Goal: Task Accomplishment & Management: Manage account settings

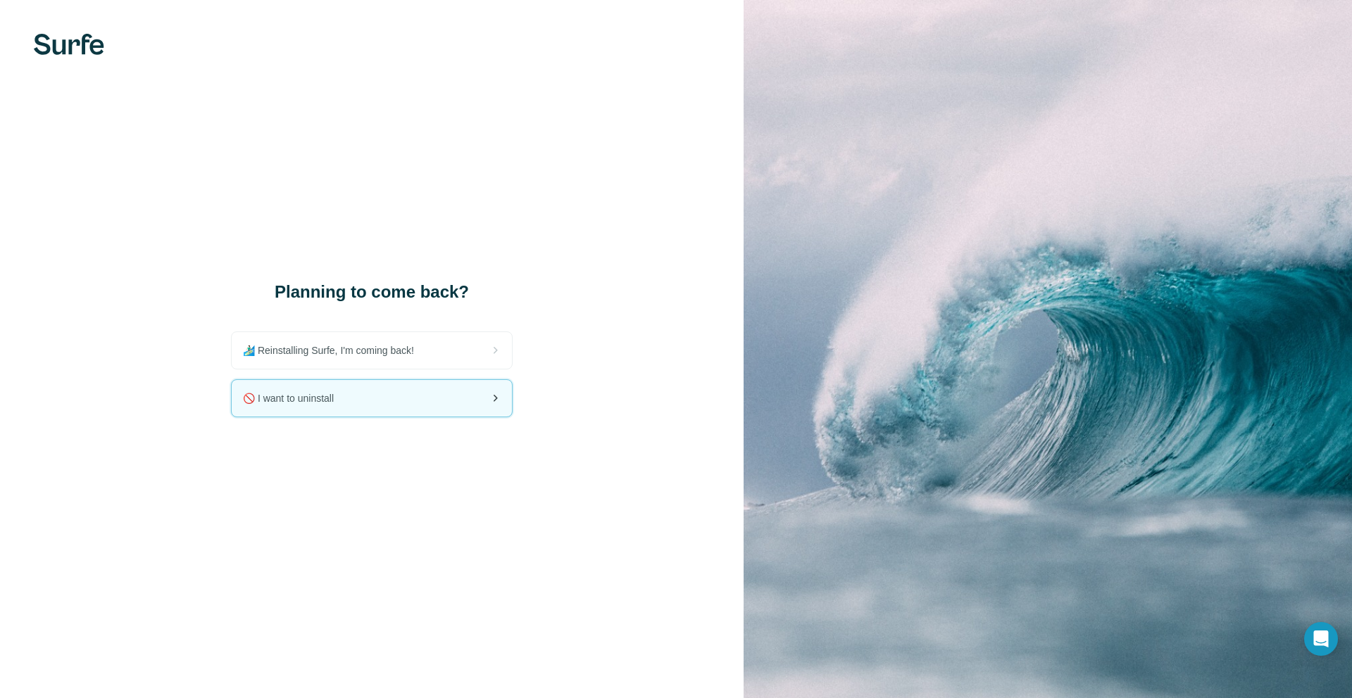
click at [491, 399] on icon at bounding box center [494, 398] width 17 height 17
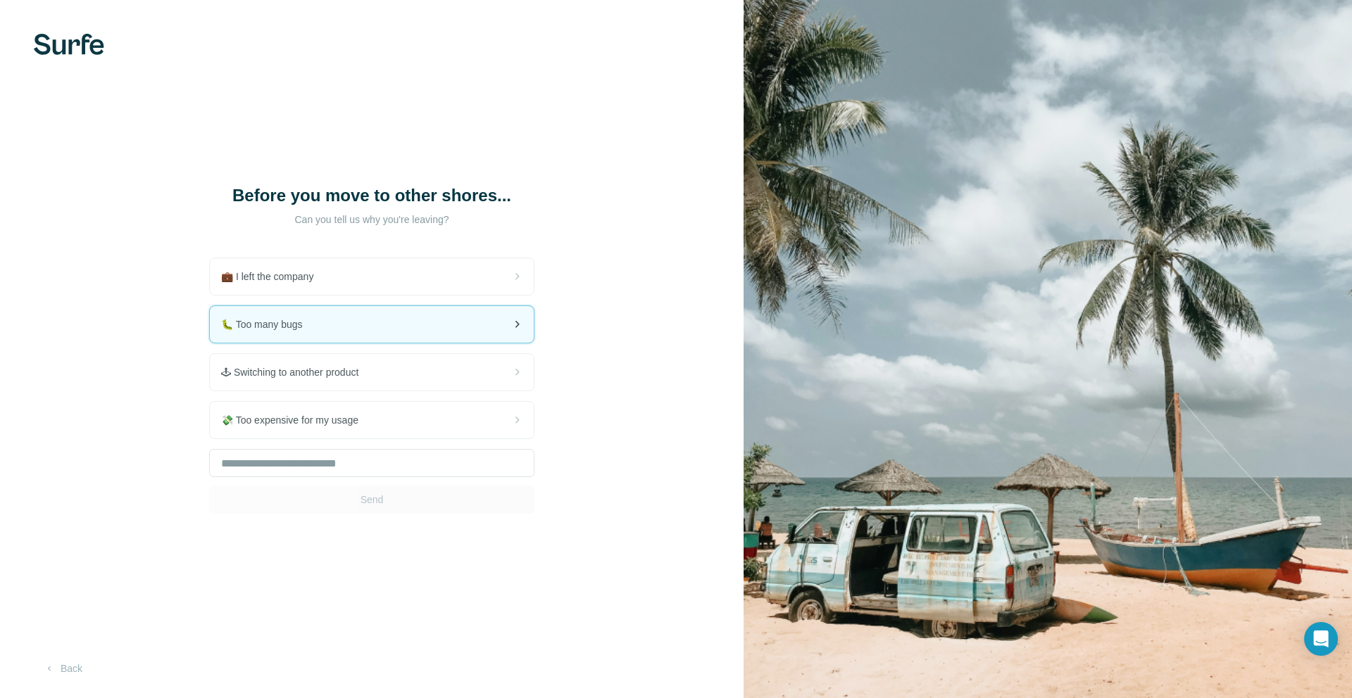
click at [320, 323] on div "🐛 Too many bugs" at bounding box center [372, 324] width 324 height 37
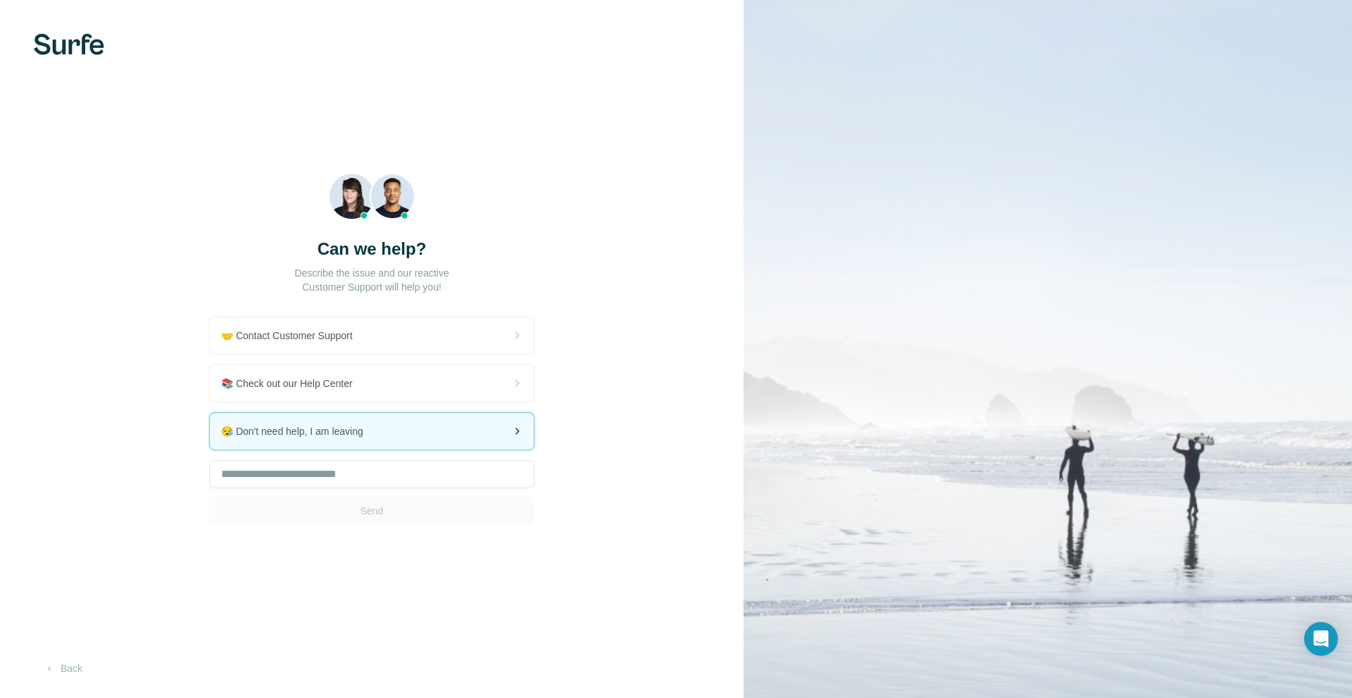
click at [353, 428] on span "😪 Don't need help, I am leaving" at bounding box center [297, 432] width 153 height 14
